Goal: Information Seeking & Learning: Learn about a topic

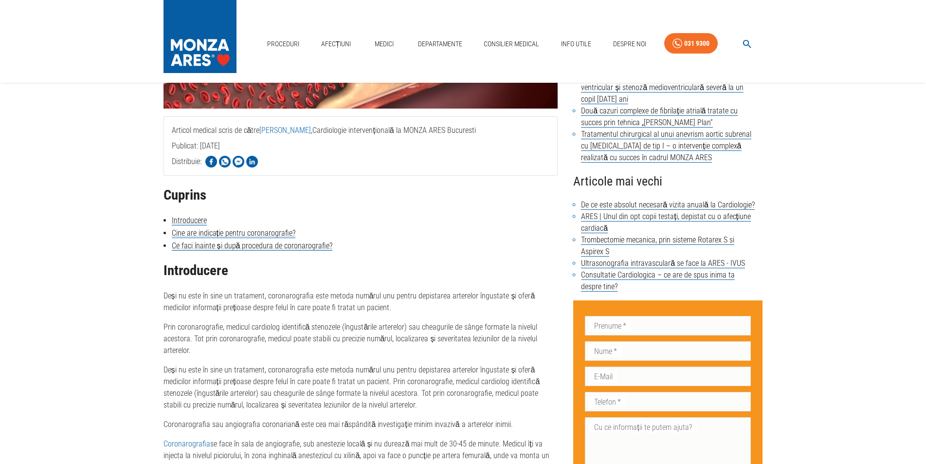
scroll to position [41, 0]
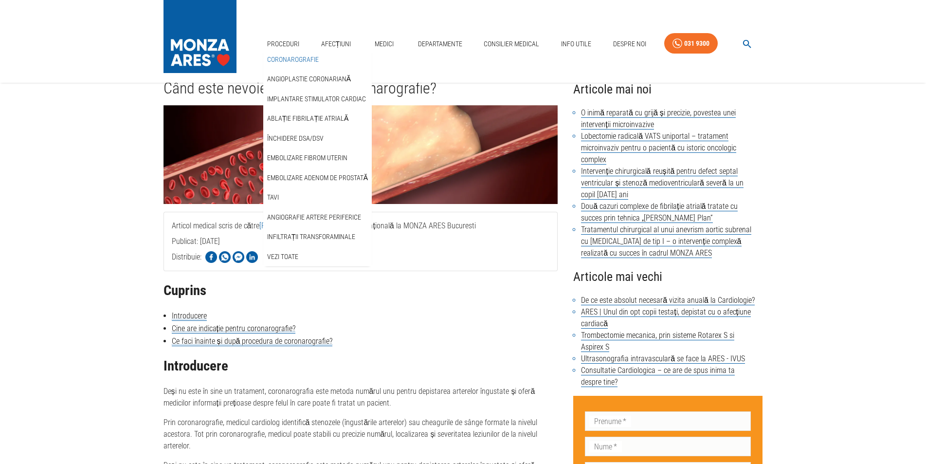
click at [281, 56] on link "Coronarografie" at bounding box center [292, 60] width 55 height 16
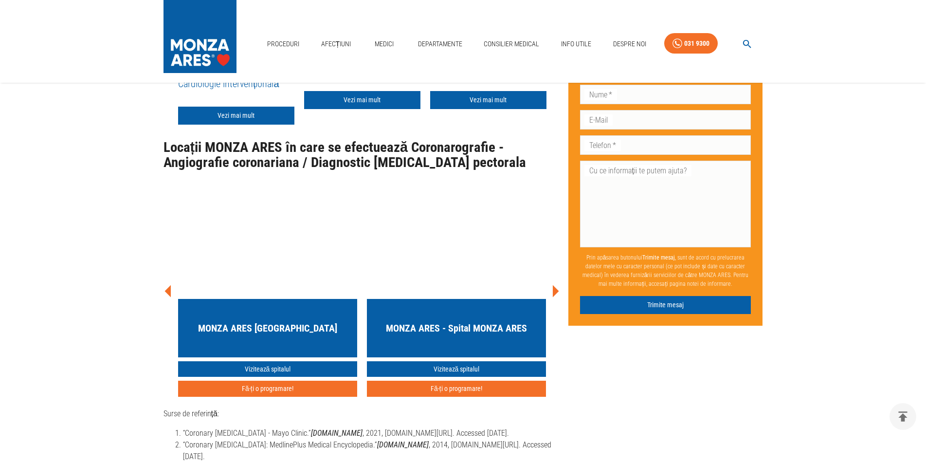
scroll to position [3891, 0]
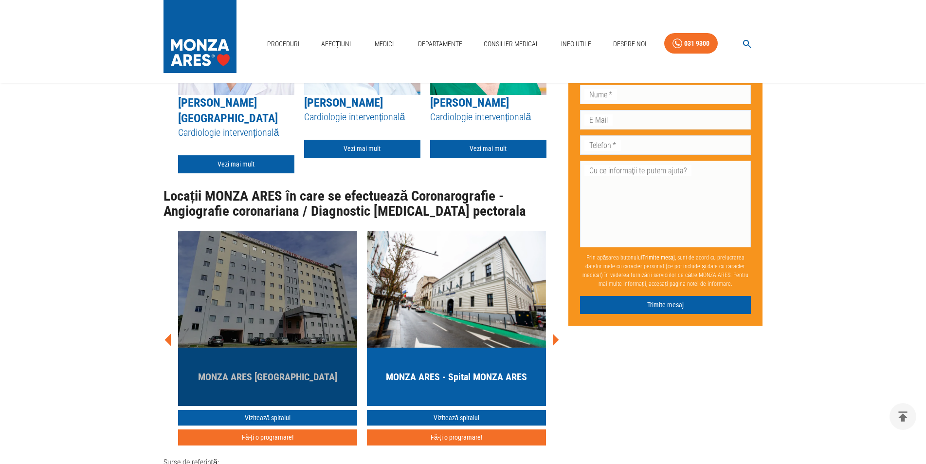
click at [261, 370] on h5 "MONZA ARES [GEOGRAPHIC_DATA]" at bounding box center [267, 377] width 139 height 14
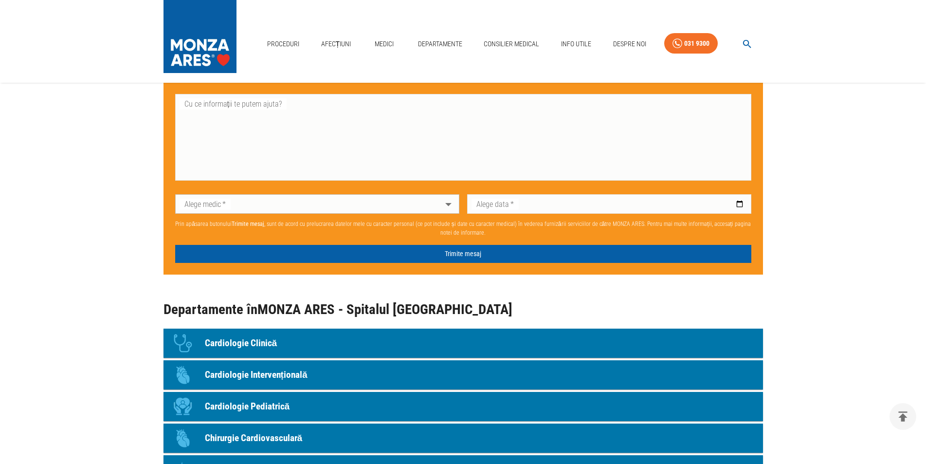
scroll to position [778, 0]
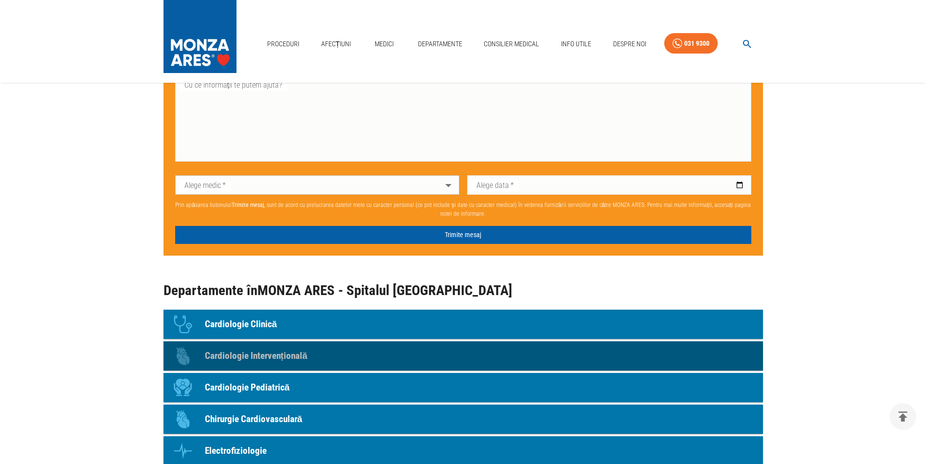
click at [242, 357] on p "Cardiologie Intervențională" at bounding box center [256, 356] width 103 height 14
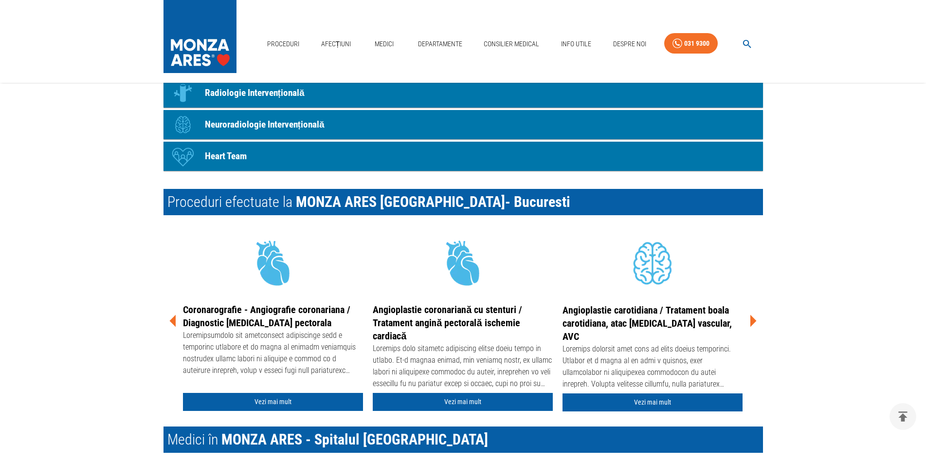
scroll to position [778, 0]
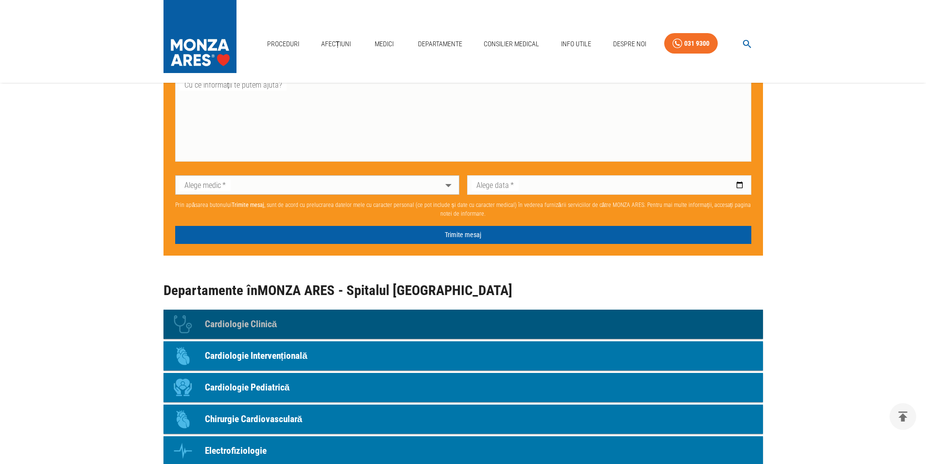
click at [256, 321] on p "Cardiologie Clinică" at bounding box center [241, 324] width 72 height 14
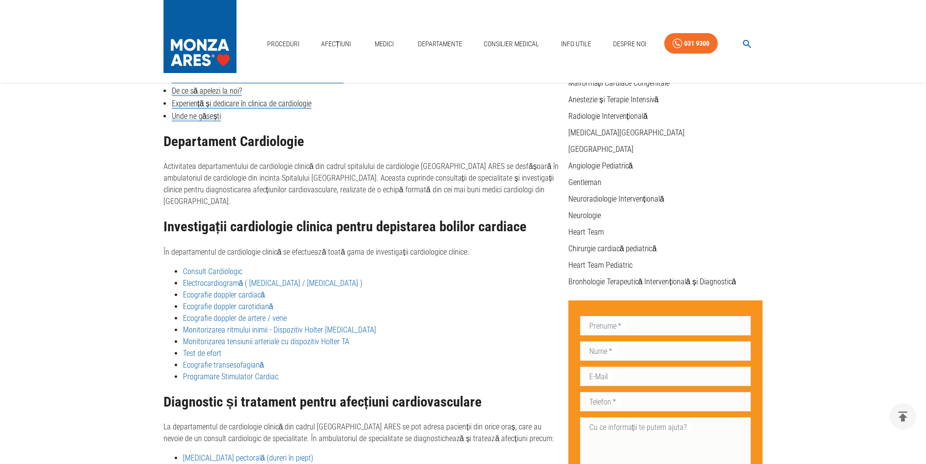
scroll to position [227, 0]
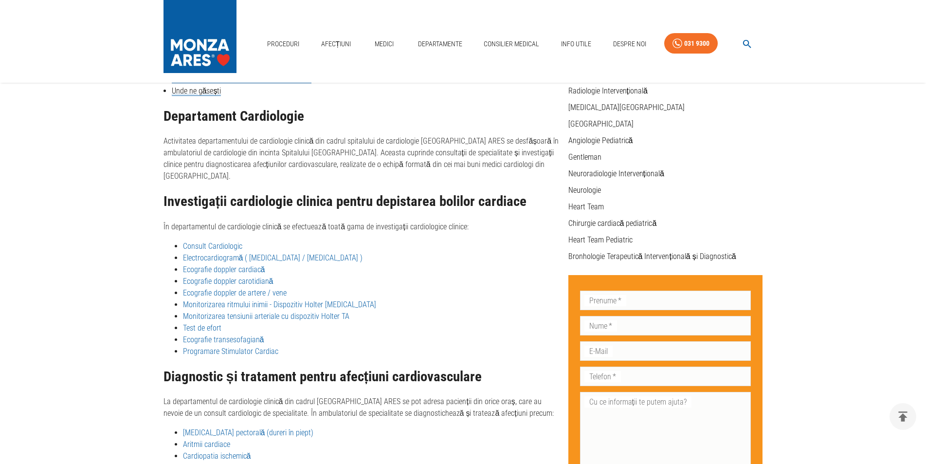
click at [210, 323] on link "Test de efort" at bounding box center [202, 327] width 38 height 9
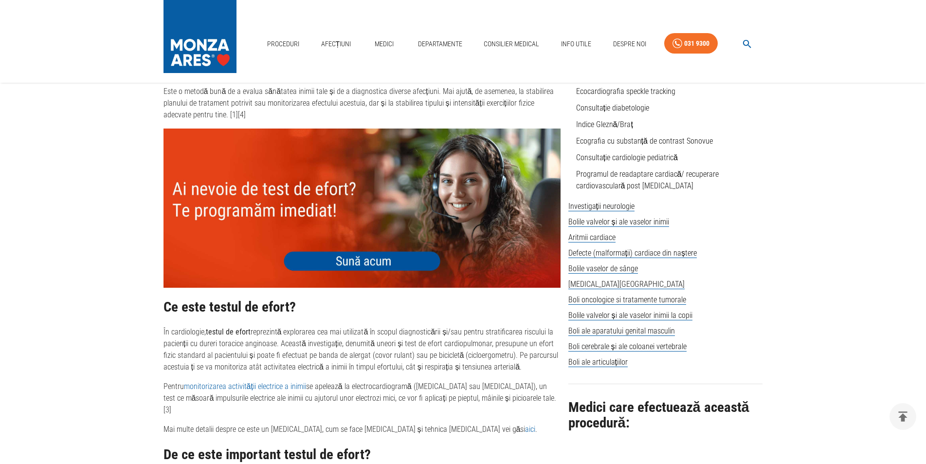
scroll to position [438, 0]
